Goal: Check status: Check status

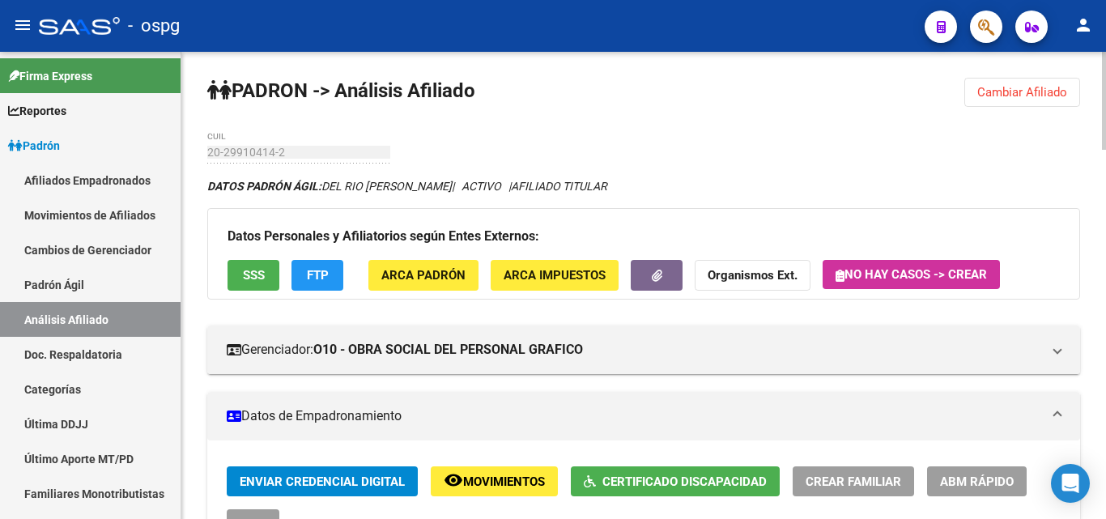
click at [1018, 105] on button "Cambiar Afiliado" at bounding box center [1022, 92] width 116 height 29
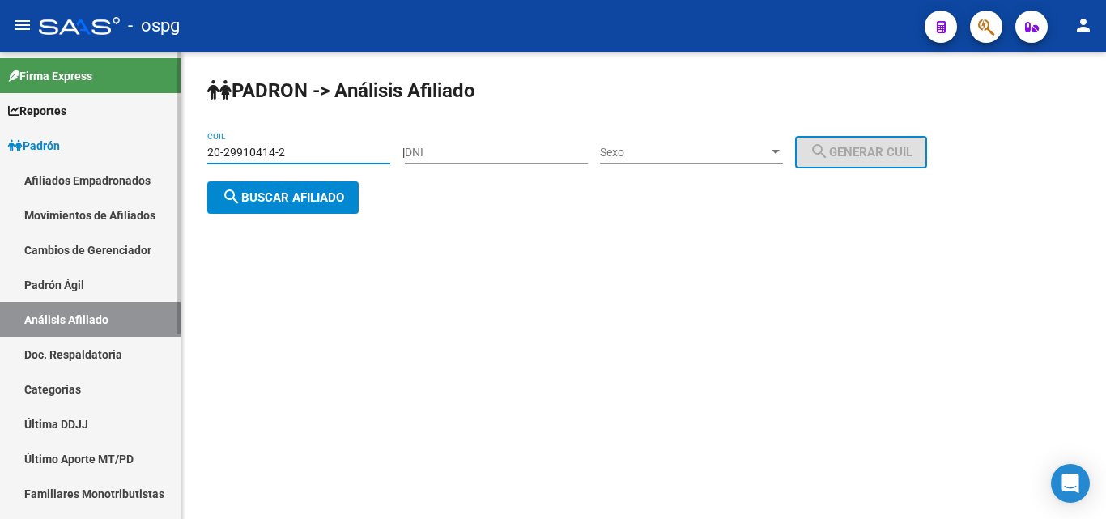
drag, startPoint x: 348, startPoint y: 155, endPoint x: 138, endPoint y: 168, distance: 210.8
click at [138, 168] on mat-sidenav-container "Firma Express Reportes Ingresos Devengados Análisis Histórico Detalles Transfer…" at bounding box center [553, 285] width 1106 height 467
paste input "3504800-1"
type input "20-23504800-1"
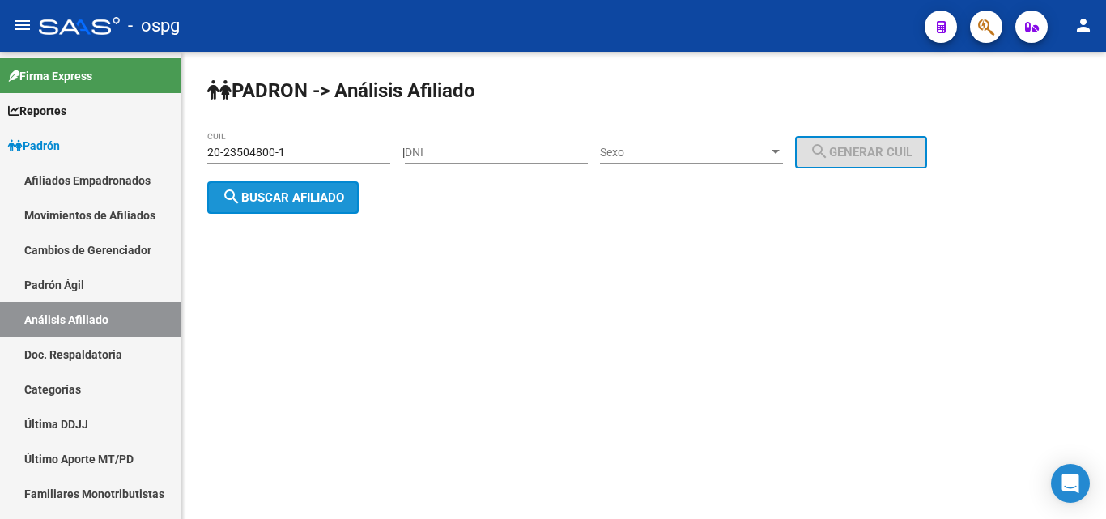
click at [308, 208] on button "search Buscar afiliado" at bounding box center [282, 197] width 151 height 32
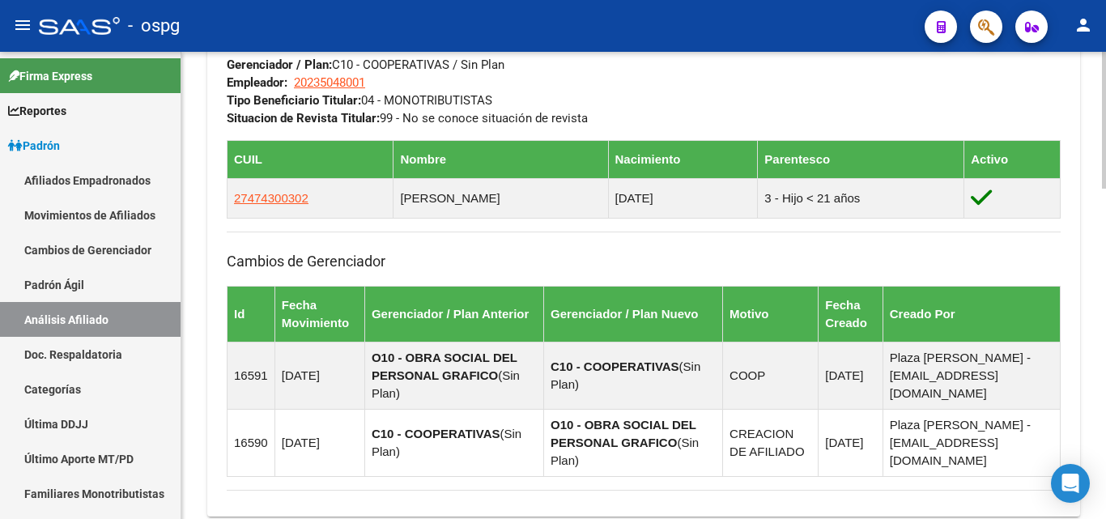
scroll to position [1130, 0]
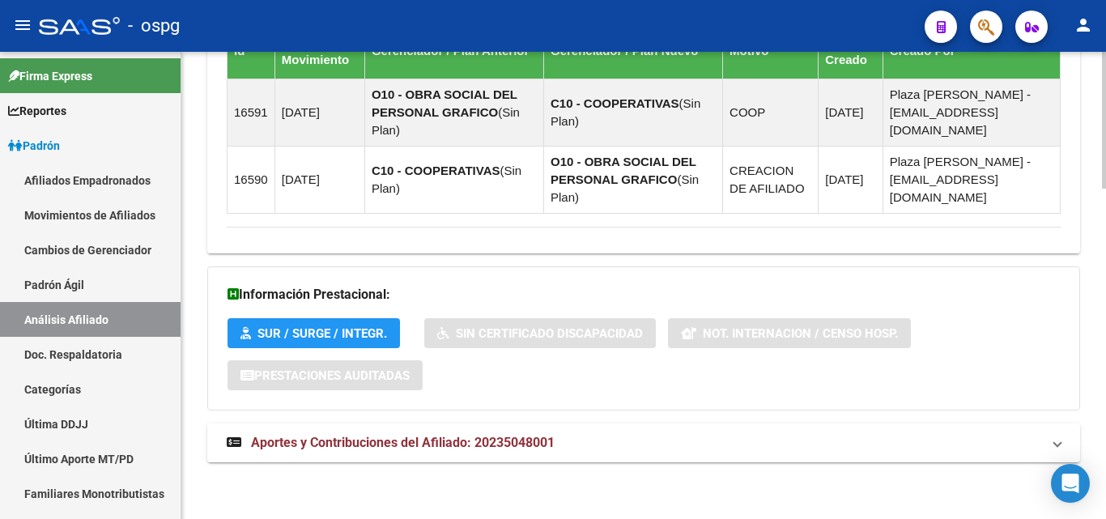
click at [567, 436] on mat-panel-title "Aportes y Contribuciones del Afiliado: 20235048001" at bounding box center [634, 443] width 814 height 18
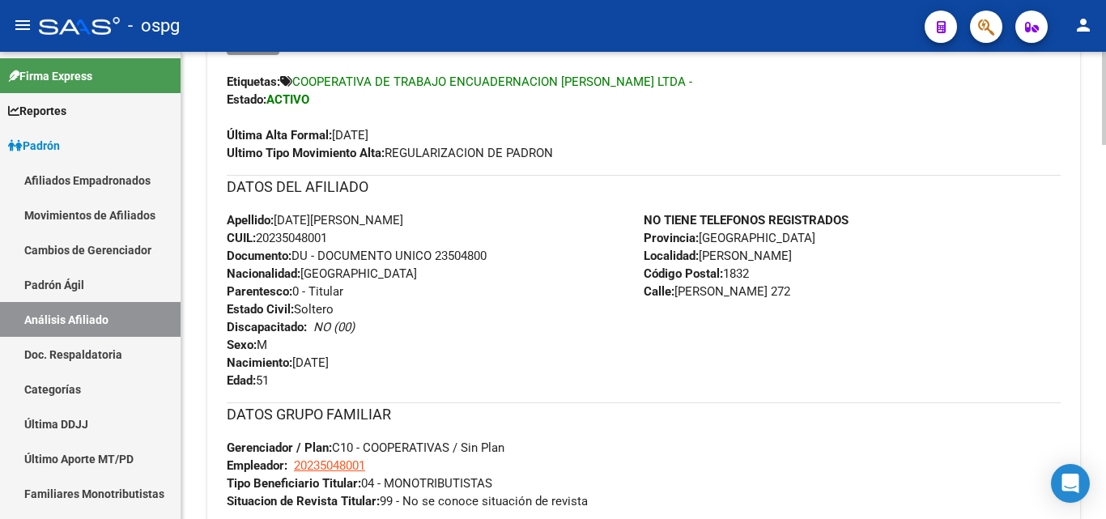
scroll to position [0, 0]
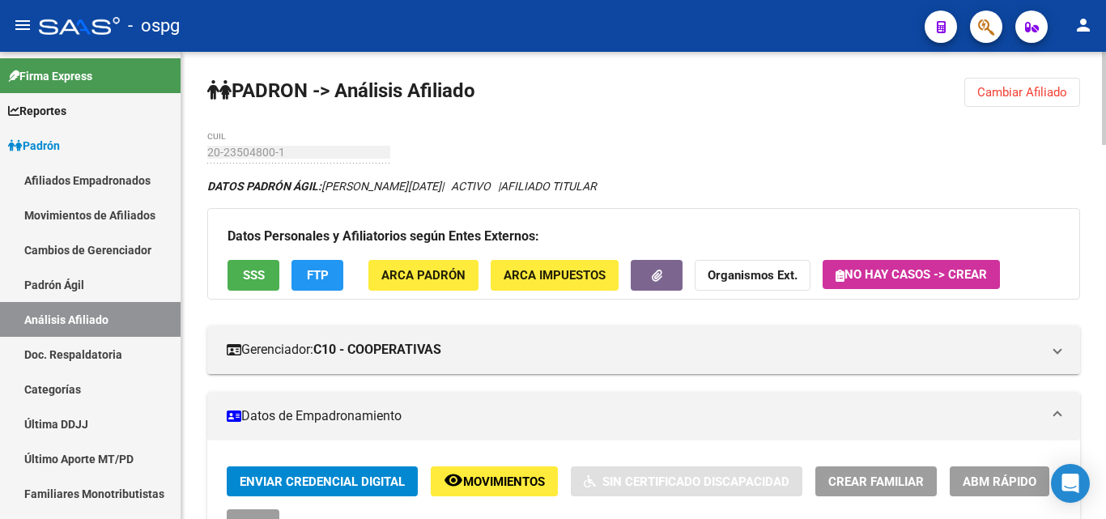
click at [1105, 48] on div "menu - ospg person Firma Express Reportes Ingresos Devengados Análisis Históric…" at bounding box center [553, 259] width 1106 height 519
click at [752, 280] on strong "Organismos Ext." at bounding box center [752, 276] width 90 height 15
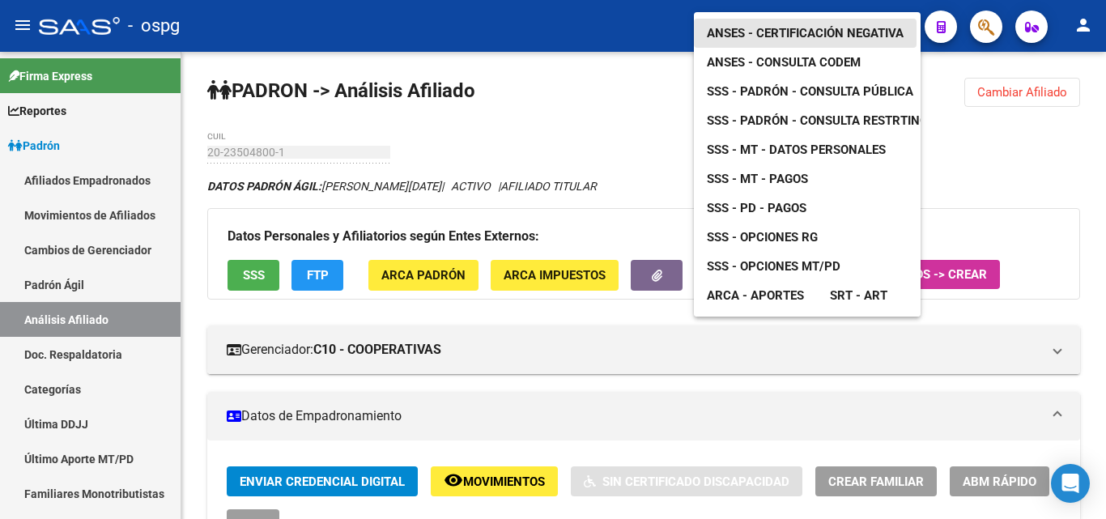
click at [838, 26] on span "ANSES - Certificación Negativa" at bounding box center [805, 33] width 197 height 15
